Goal: Task Accomplishment & Management: Use online tool/utility

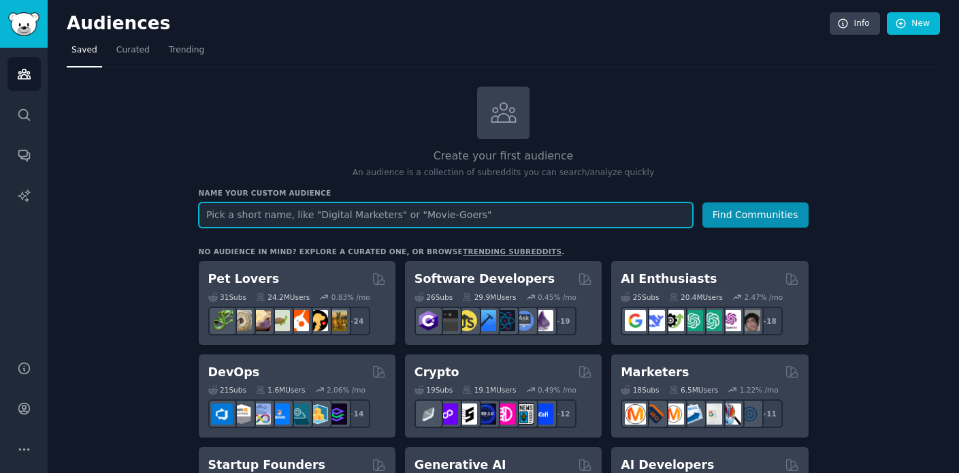
click at [267, 214] on input "text" at bounding box center [446, 214] width 494 height 25
click at [328, 219] on input "text" at bounding box center [446, 214] width 494 height 25
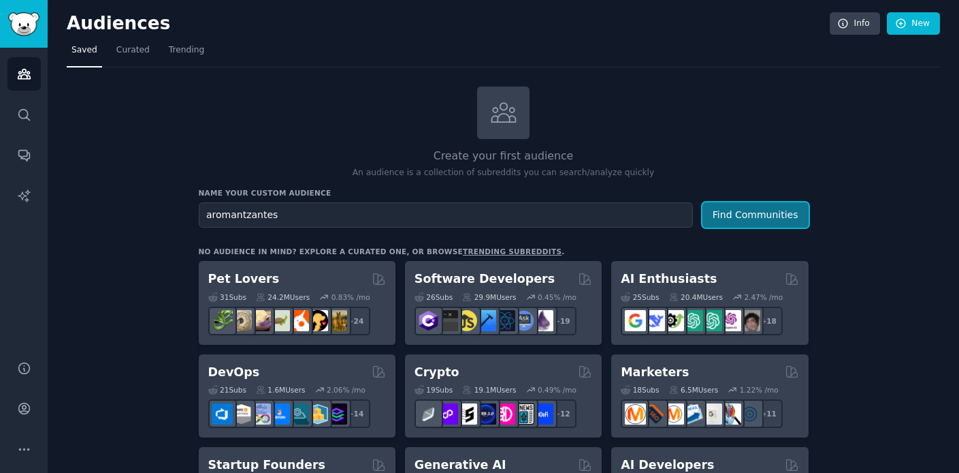
click at [750, 219] on button "Find Communities" at bounding box center [756, 214] width 106 height 25
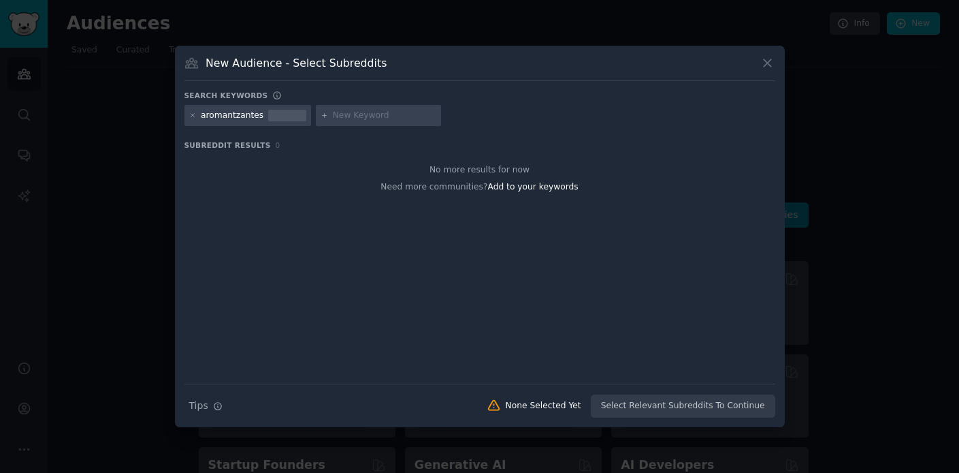
click at [766, 66] on icon at bounding box center [768, 63] width 14 height 14
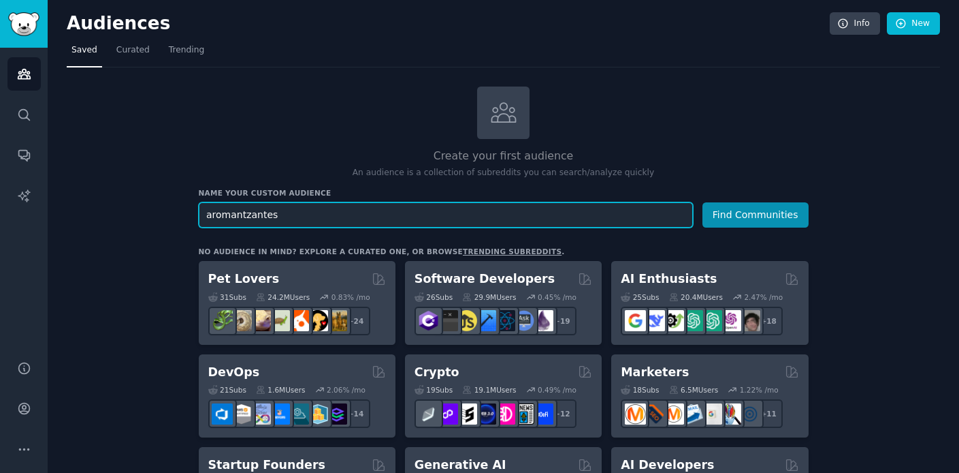
click at [242, 217] on input "aromantzantes" at bounding box center [446, 214] width 494 height 25
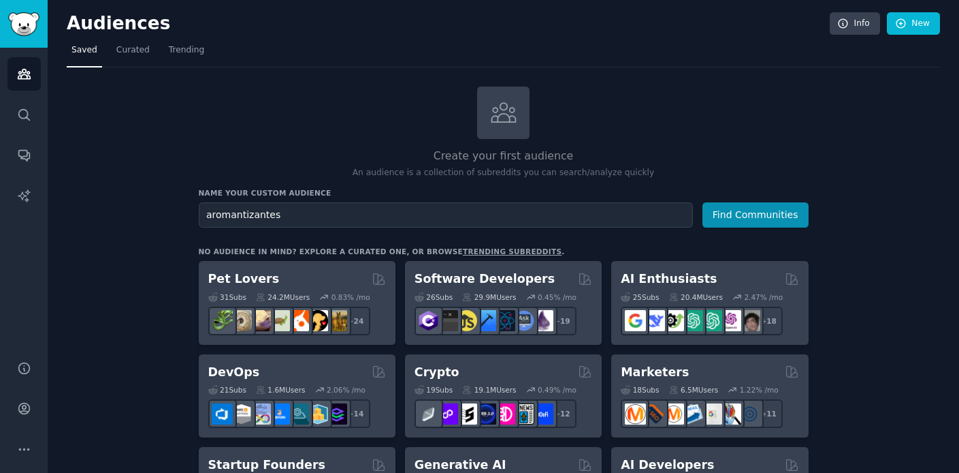
click at [749, 200] on div "Name your custom audience Audience Name aromantizantes Find Communities" at bounding box center [504, 207] width 610 height 39
click at [750, 208] on button "Find Communities" at bounding box center [756, 214] width 106 height 25
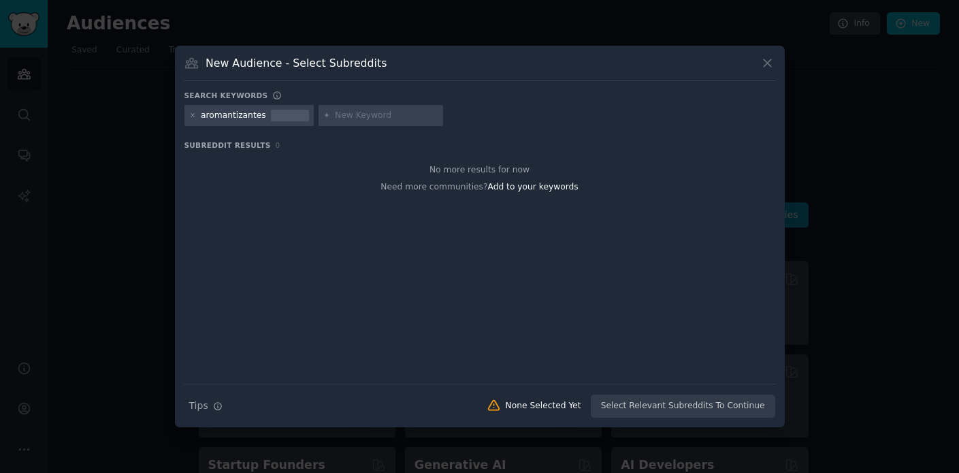
click at [770, 59] on icon at bounding box center [767, 62] width 7 height 7
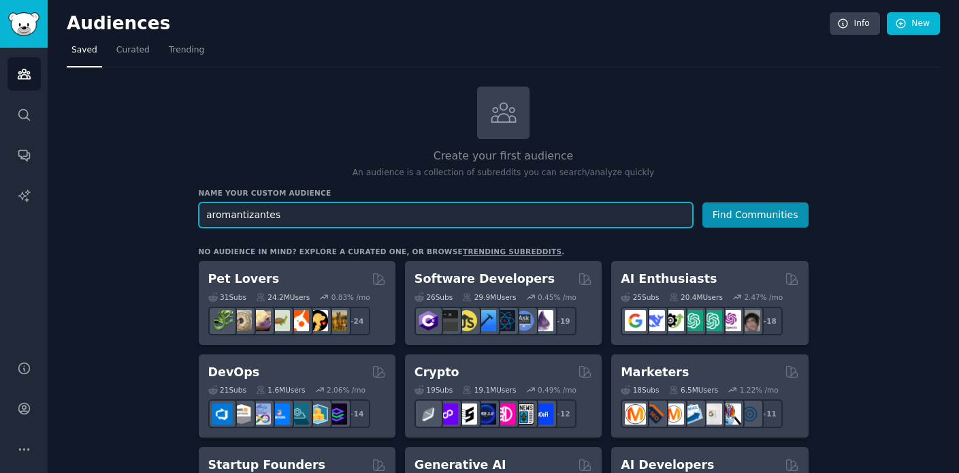
click at [314, 221] on input "aromantizantes" at bounding box center [446, 214] width 494 height 25
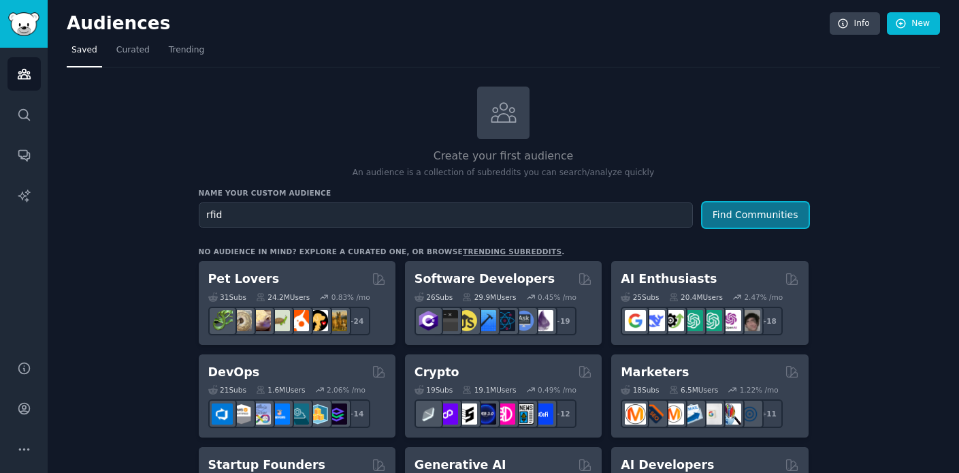
click at [742, 212] on button "Find Communities" at bounding box center [756, 214] width 106 height 25
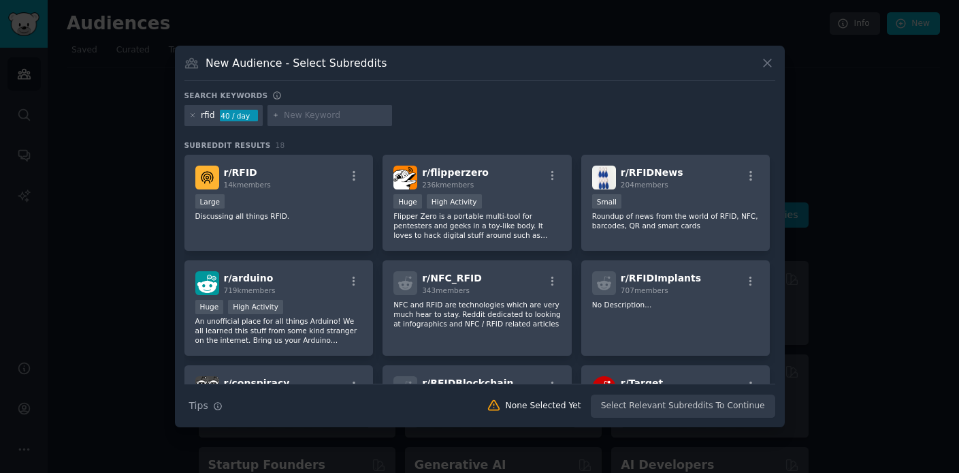
click at [770, 62] on icon at bounding box center [768, 63] width 14 height 14
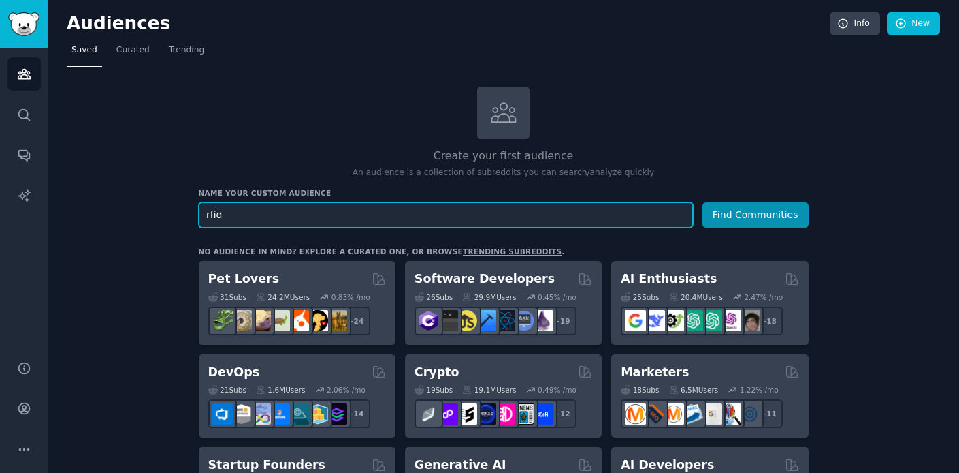
click at [296, 213] on input "rfid" at bounding box center [446, 214] width 494 height 25
type input "negocios"
